Goal: Task Accomplishment & Management: Manage account settings

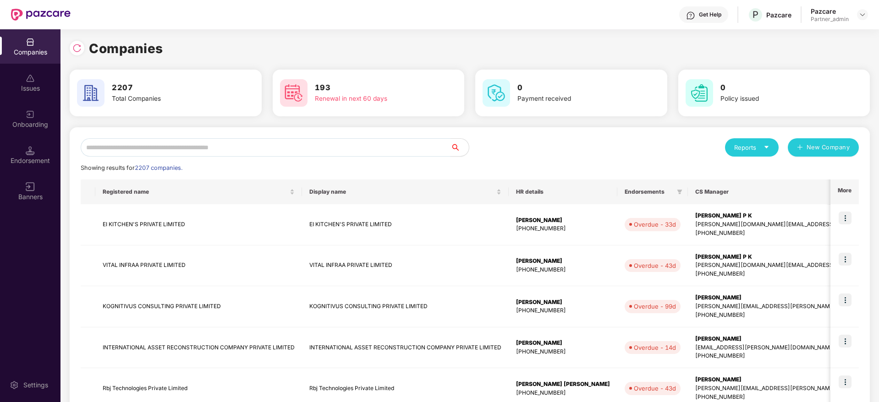
click at [266, 149] on input "text" at bounding box center [266, 147] width 370 height 18
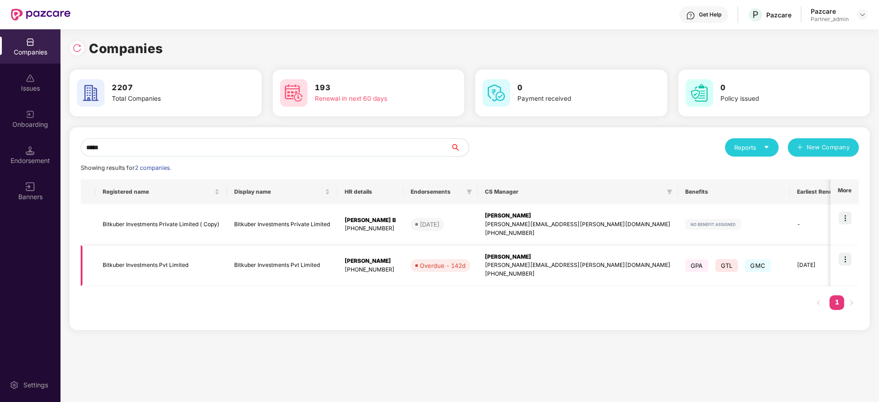
type input "*****"
click at [846, 261] on img at bounding box center [845, 259] width 13 height 13
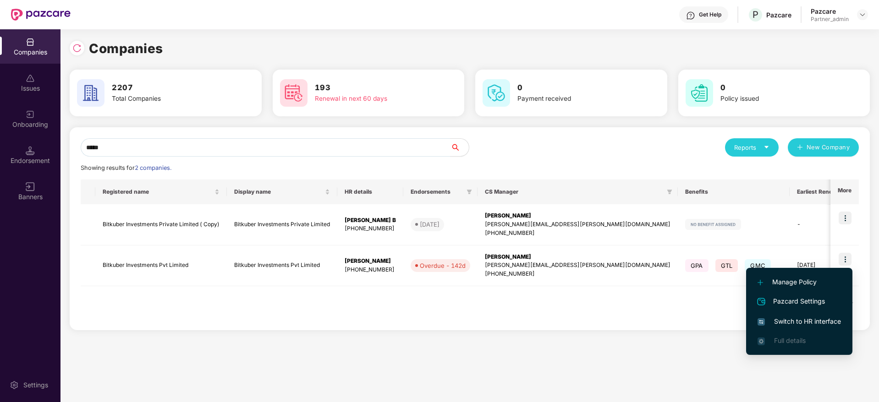
click at [786, 323] on span "Switch to HR interface" at bounding box center [799, 322] width 83 height 10
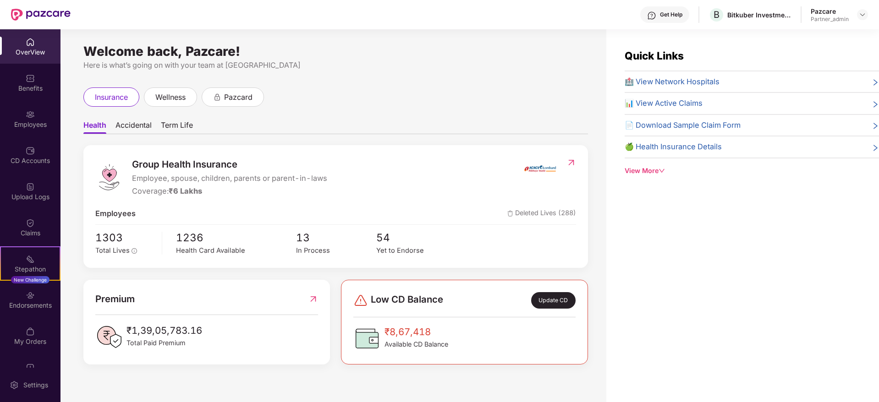
click at [31, 303] on div "Endorsements" at bounding box center [30, 305] width 61 height 9
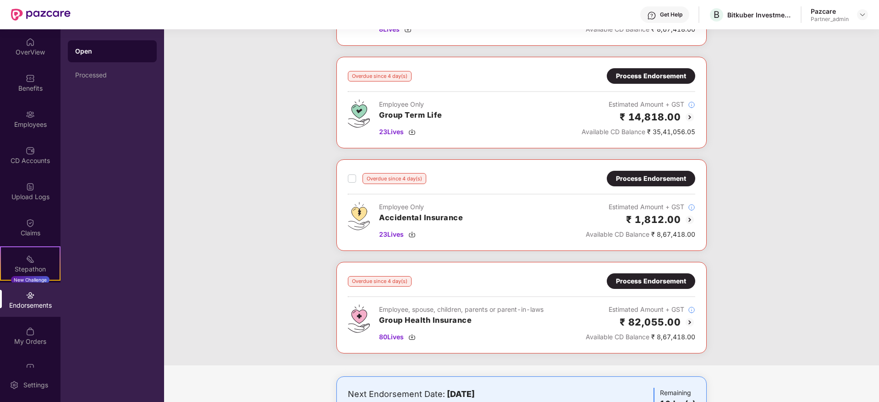
scroll to position [845, 0]
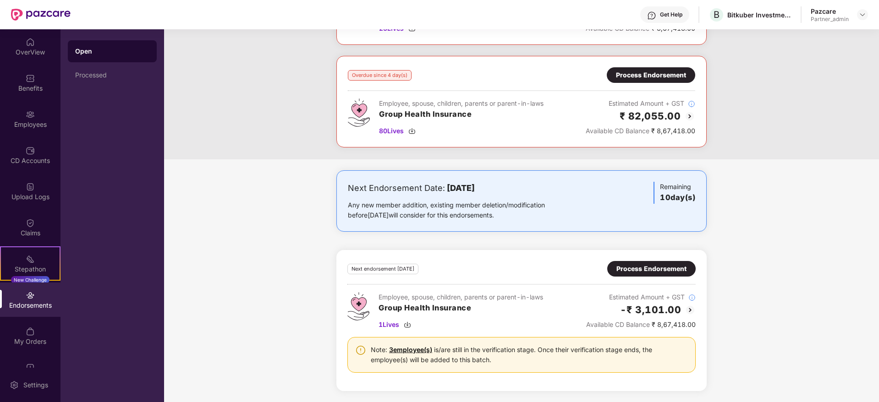
click at [649, 276] on div "Process Endorsement" at bounding box center [651, 269] width 88 height 16
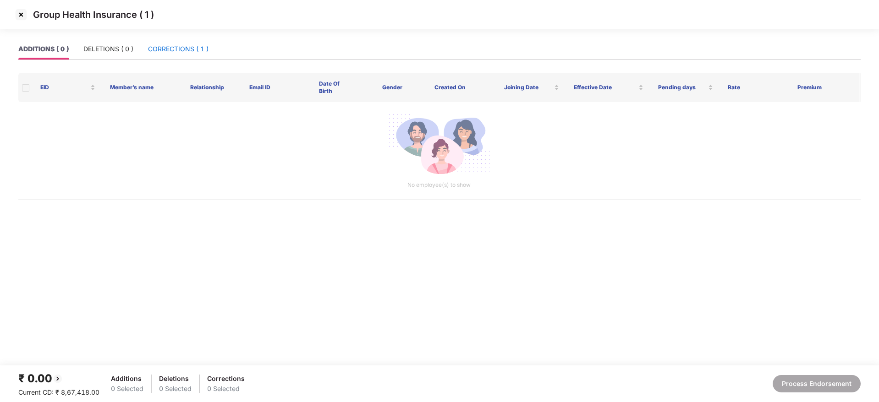
click at [174, 50] on div "CORRECTIONS ( 1 )" at bounding box center [178, 49] width 61 height 10
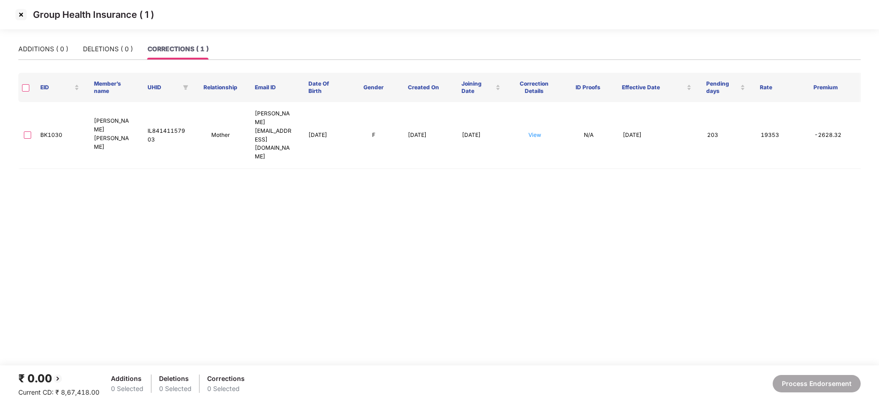
click at [346, 259] on main "ADDITIONS ( 0 ) DELETIONS ( 0 ) CORRECTIONS ( 1 ) EID Member’s name UHID Relati…" at bounding box center [439, 202] width 879 height 327
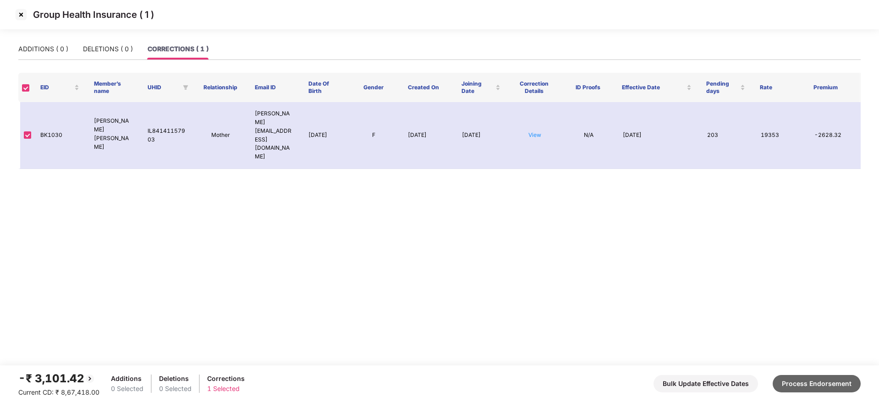
click at [823, 384] on button "Process Endorsement" at bounding box center [817, 383] width 88 height 17
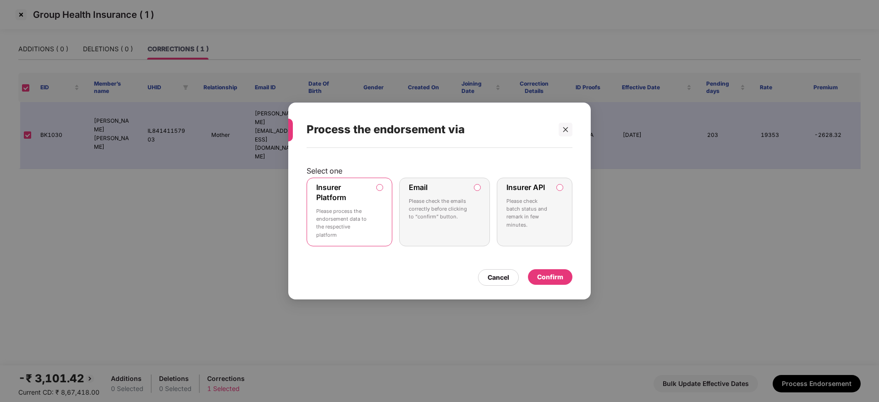
click at [558, 279] on div "Confirm" at bounding box center [550, 277] width 26 height 10
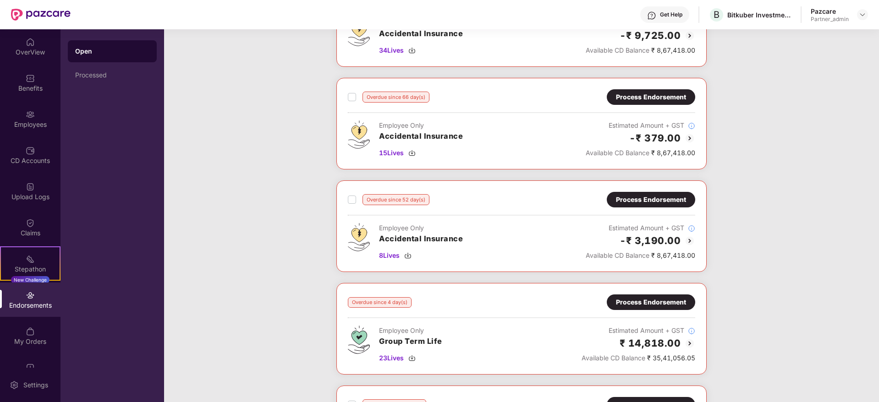
scroll to position [481, 0]
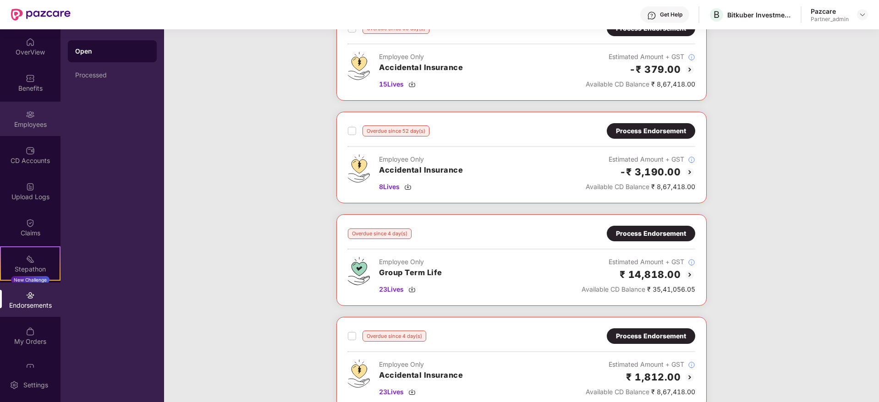
click at [28, 120] on div "Employees" at bounding box center [30, 124] width 61 height 9
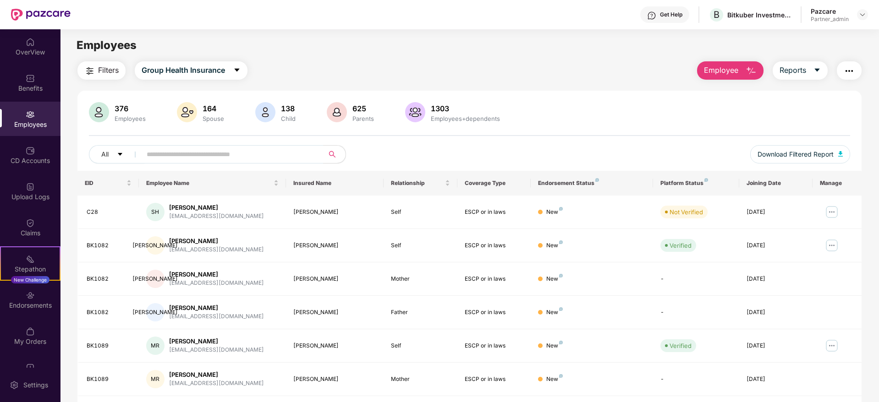
click at [849, 69] on img "button" at bounding box center [849, 71] width 11 height 11
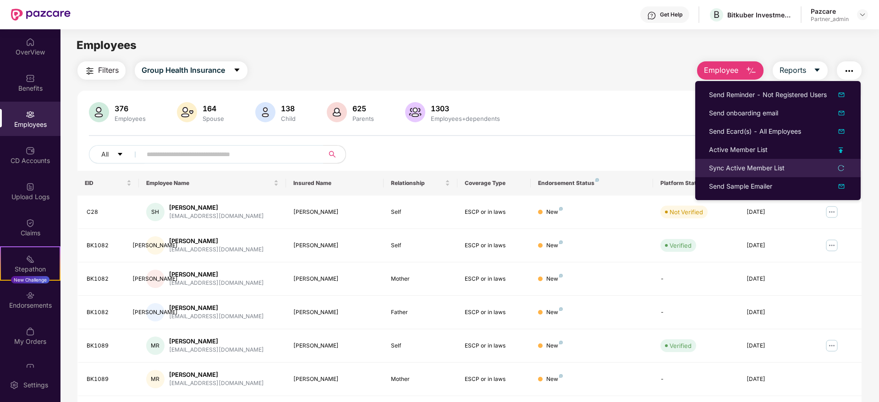
click at [722, 168] on div "Sync Active Member List" at bounding box center [747, 168] width 76 height 10
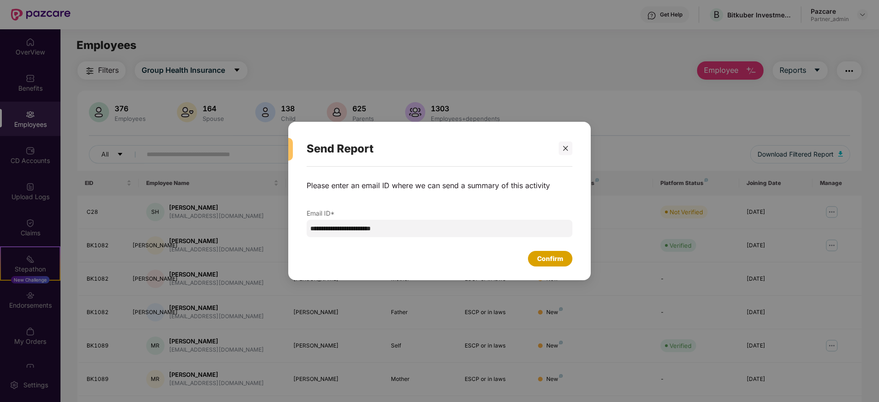
click at [553, 256] on div "Confirm" at bounding box center [550, 259] width 26 height 10
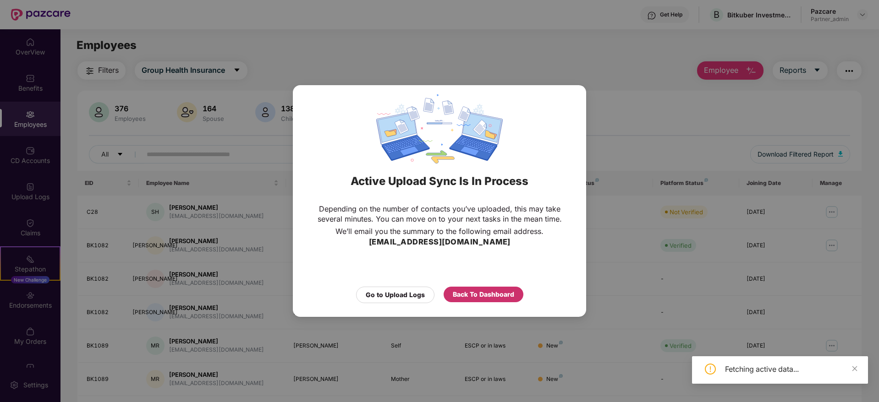
click at [484, 298] on div "Back To Dashboard" at bounding box center [483, 295] width 61 height 10
